Goal: Information Seeking & Learning: Find specific fact

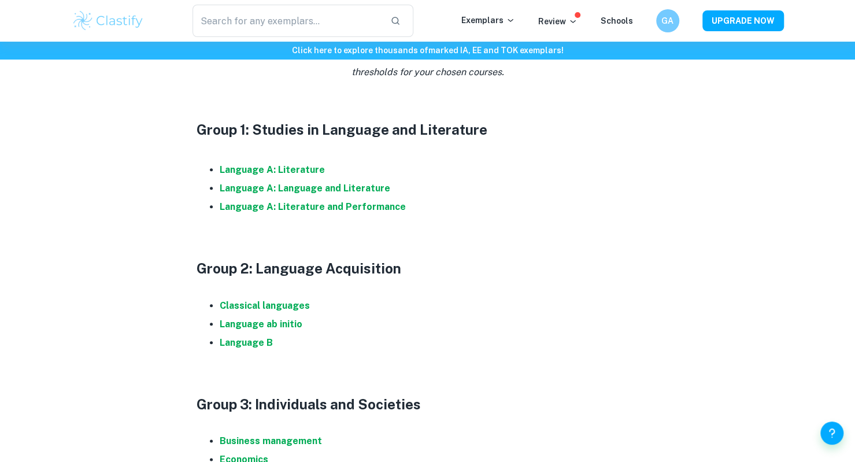
scroll to position [586, 0]
click at [328, 185] on strong "Language A: Language and Literature" at bounding box center [305, 187] width 171 height 11
click at [310, 186] on strong "Language A: Language and Literature" at bounding box center [305, 187] width 171 height 11
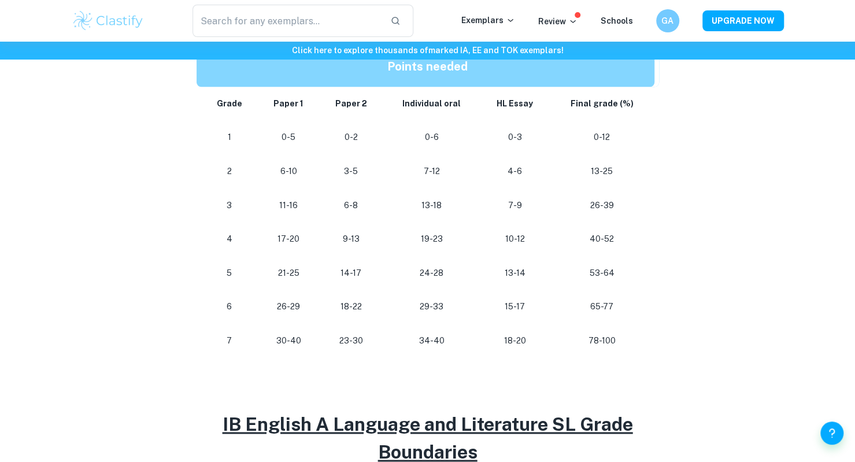
scroll to position [691, 0]
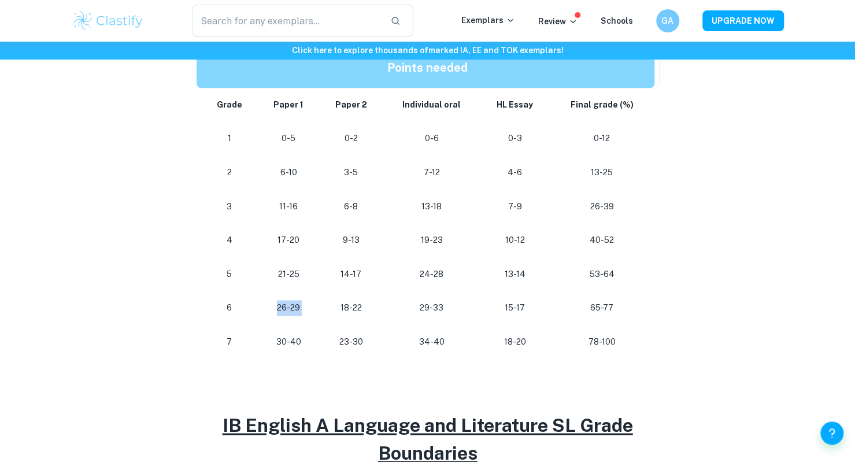
drag, startPoint x: 276, startPoint y: 306, endPoint x: 321, endPoint y: 308, distance: 45.1
click at [321, 308] on tr "6 26-29 18-22 29-33 15-17 65-77" at bounding box center [428, 308] width 463 height 34
click at [321, 308] on td "18-22" at bounding box center [351, 308] width 64 height 34
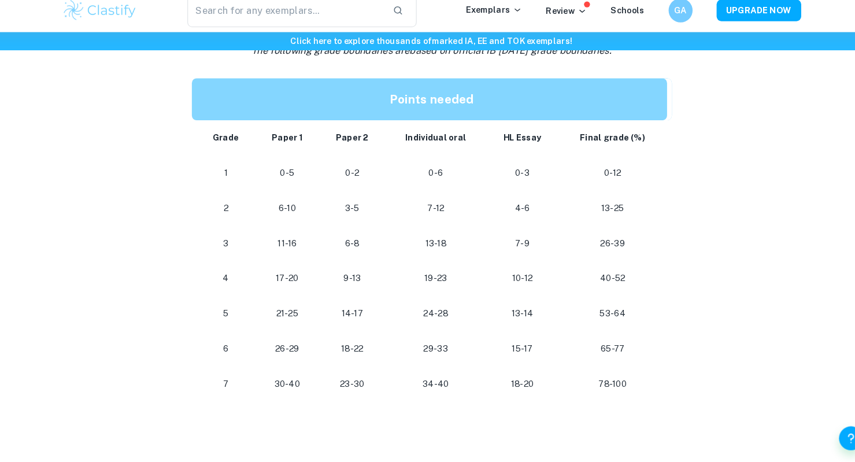
scroll to position [653, 0]
